Goal: Transaction & Acquisition: Purchase product/service

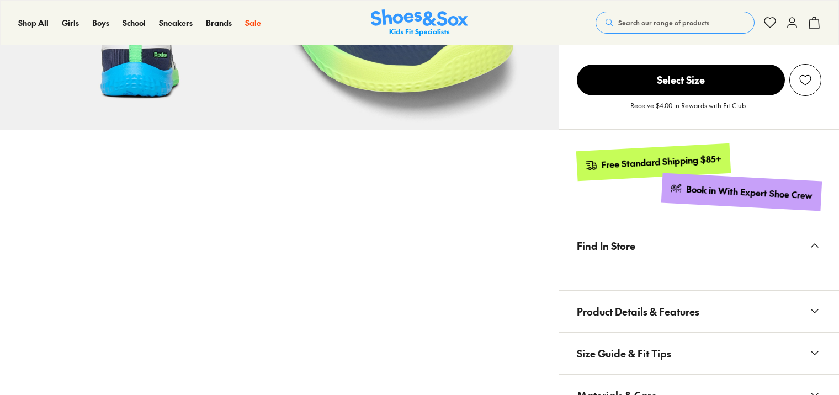
select select "*"
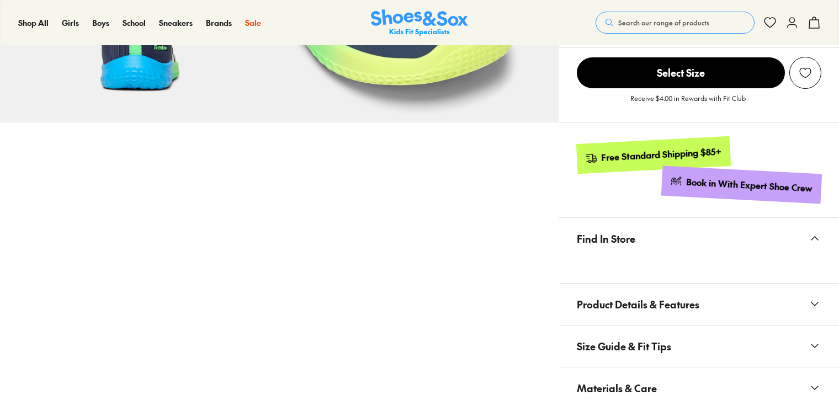
scroll to position [607, 0]
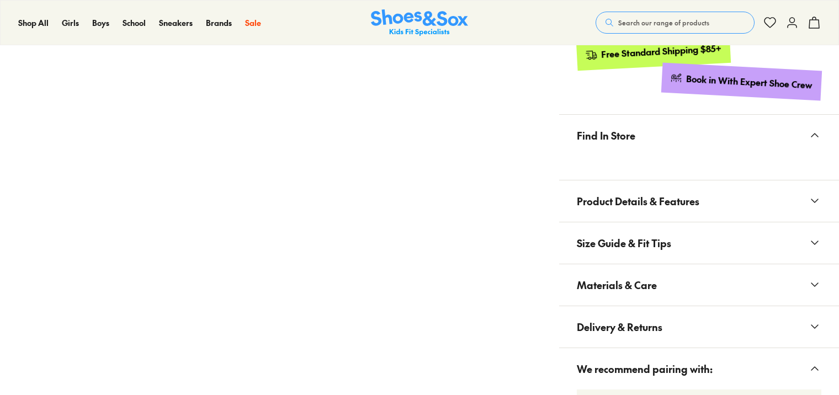
click at [645, 276] on span "Materials & Care" at bounding box center [617, 285] width 80 height 33
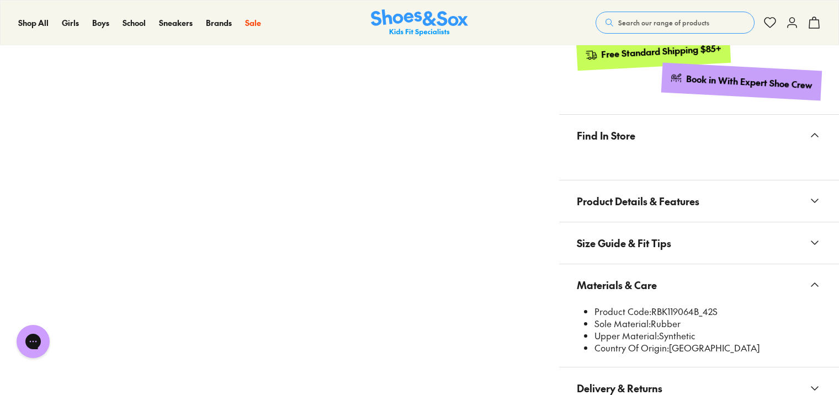
scroll to position [0, 0]
click at [655, 249] on span "Size Guide & Fit Tips" at bounding box center [624, 243] width 94 height 33
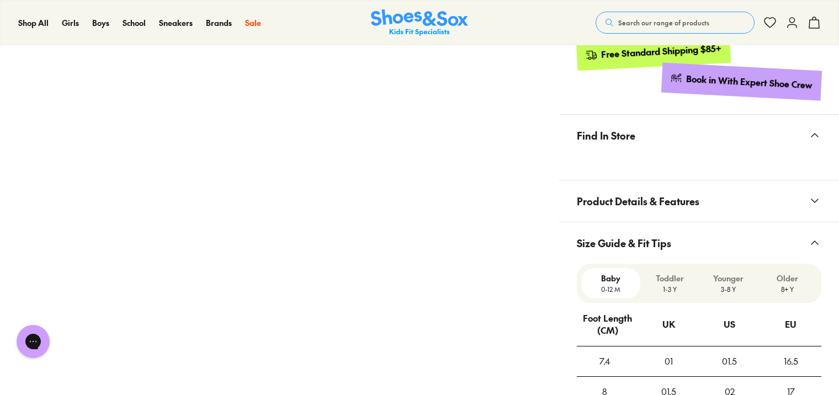
click at [659, 243] on span "Size Guide & Fit Tips" at bounding box center [624, 243] width 94 height 33
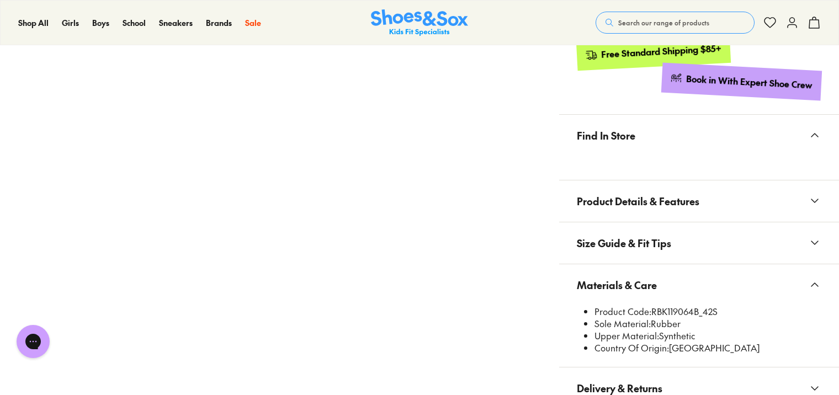
click at [671, 205] on span "Product Details & Features" at bounding box center [638, 201] width 122 height 33
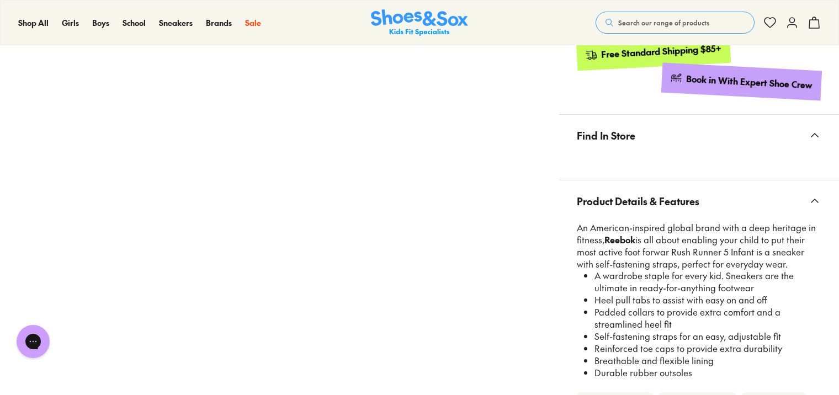
click at [671, 205] on span "Product Details & Features" at bounding box center [638, 201] width 122 height 33
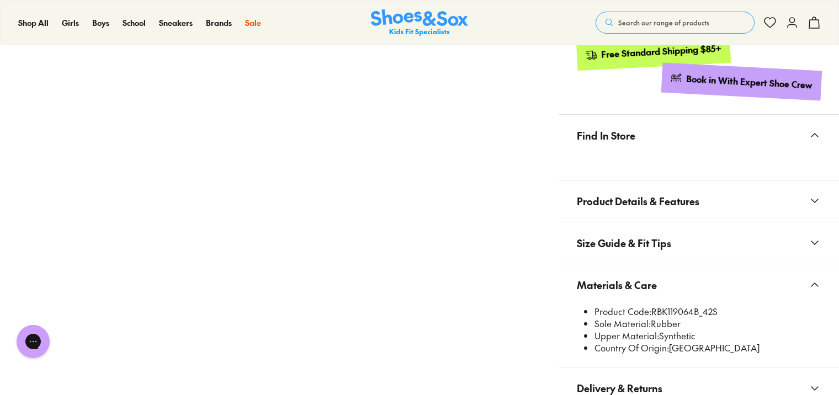
click at [671, 205] on span "Product Details & Features" at bounding box center [638, 201] width 122 height 33
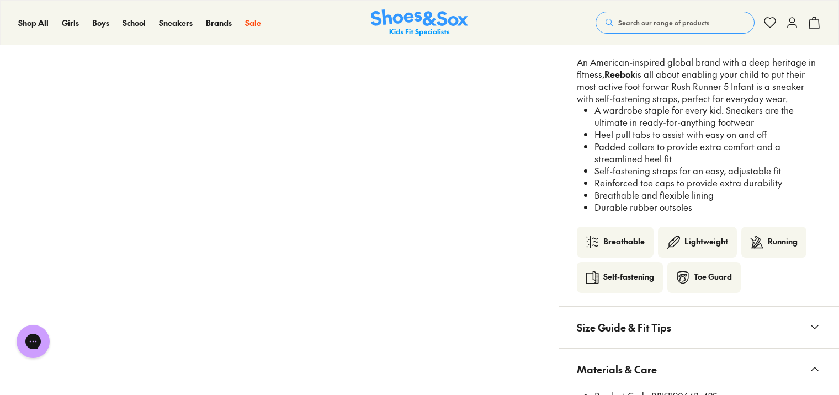
scroll to position [662, 0]
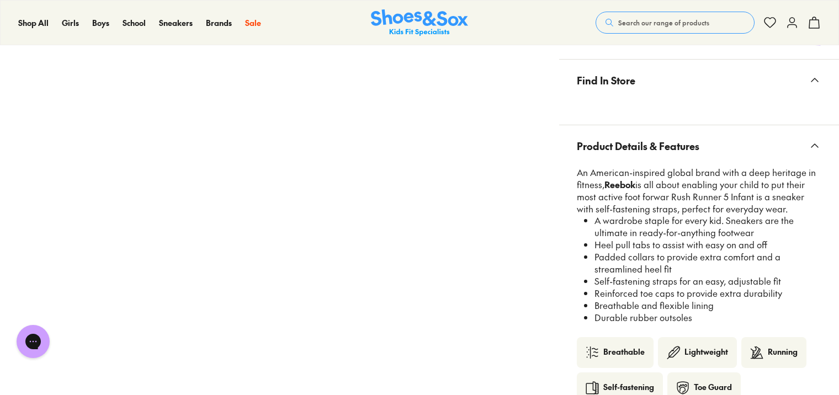
click at [671, 151] on span "Product Details & Features" at bounding box center [638, 146] width 122 height 33
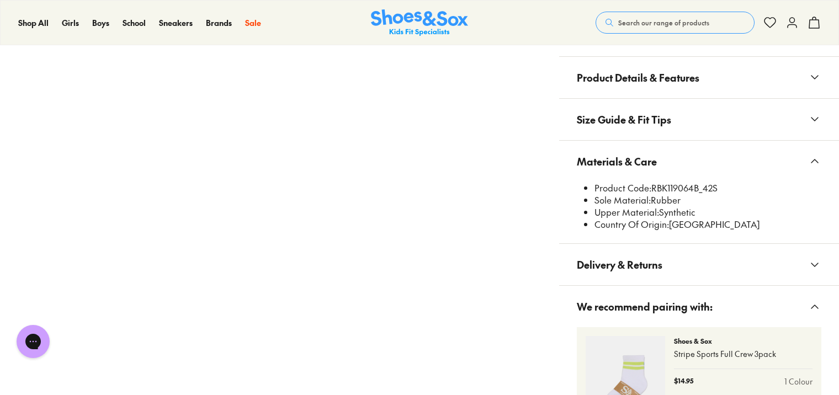
scroll to position [828, 0]
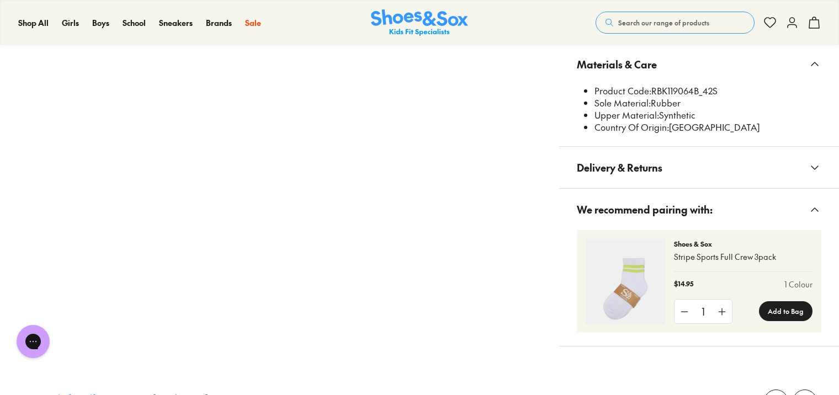
click at [658, 218] on span "We recommend pairing with:" at bounding box center [645, 209] width 136 height 33
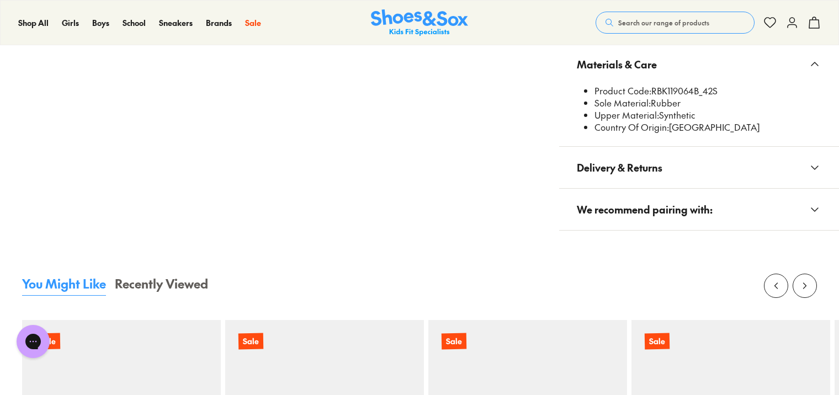
click at [658, 218] on span "We recommend pairing with:" at bounding box center [645, 209] width 136 height 33
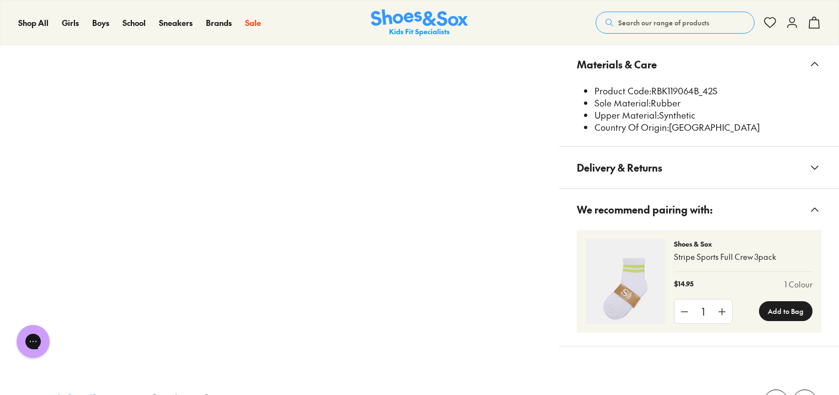
click at [654, 168] on span "Delivery & Returns" at bounding box center [620, 167] width 86 height 33
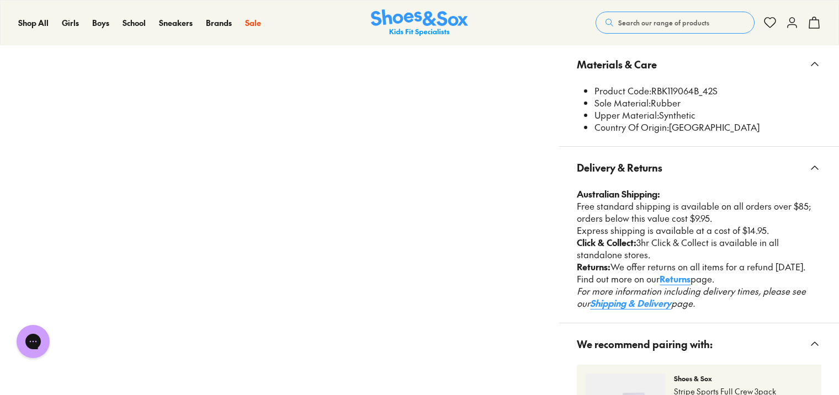
scroll to position [717, 0]
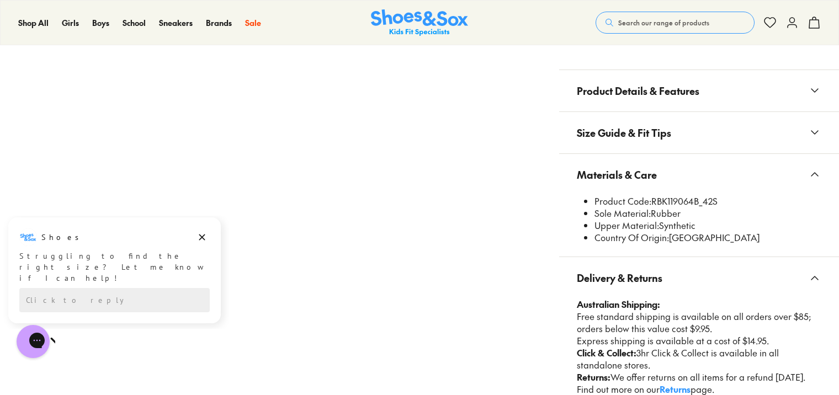
click at [664, 139] on span "Size Guide & Fit Tips" at bounding box center [624, 132] width 94 height 33
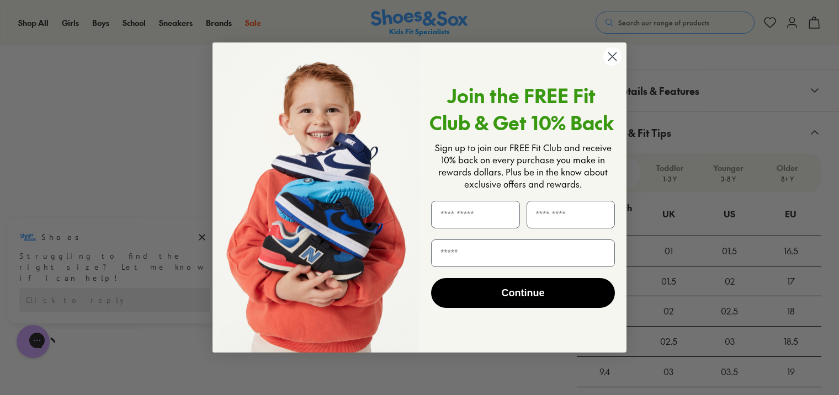
click at [619, 58] on circle "Close dialog" at bounding box center [612, 56] width 18 height 18
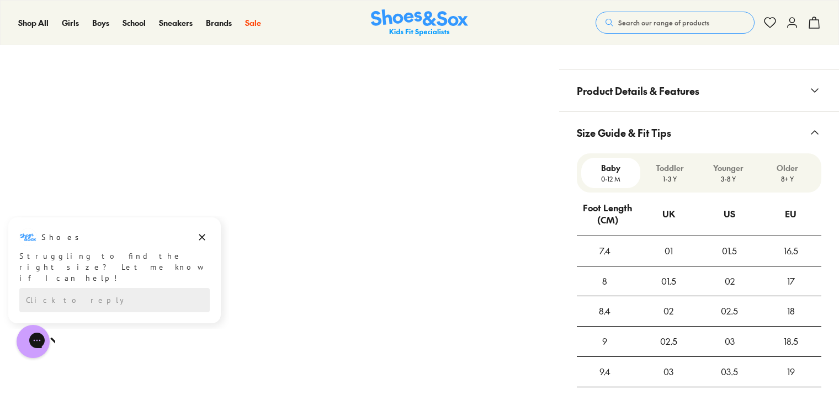
click at [651, 84] on span "Product Details & Features" at bounding box center [638, 90] width 122 height 33
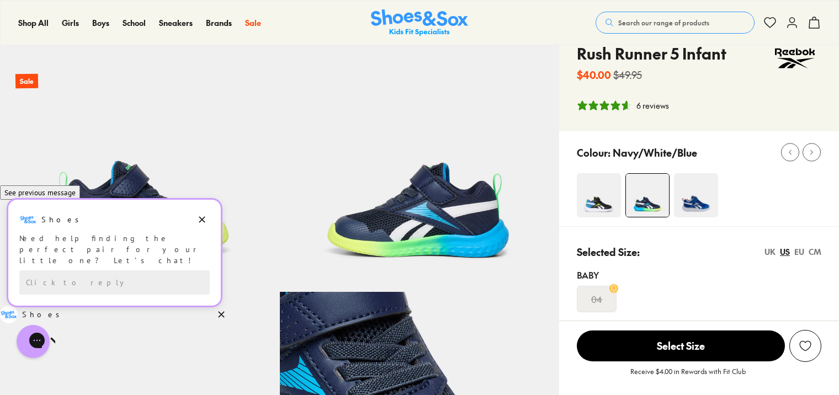
scroll to position [55, 0]
